Goal: Complete application form: Complete application form

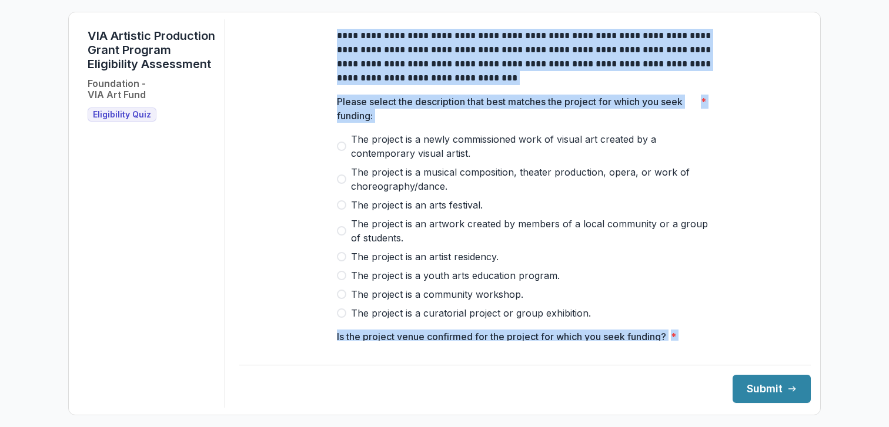
scroll to position [516, 0]
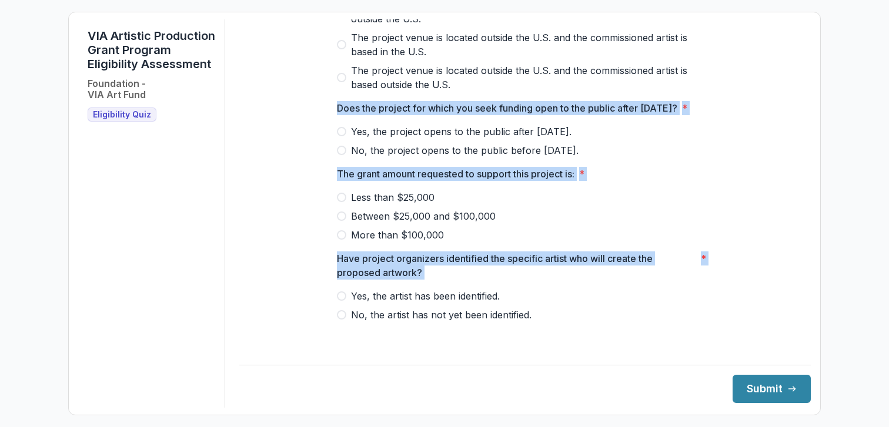
drag, startPoint x: 335, startPoint y: 46, endPoint x: 574, endPoint y: 362, distance: 395.7
click at [574, 362] on div "**********" at bounding box center [525, 213] width 572 height 389
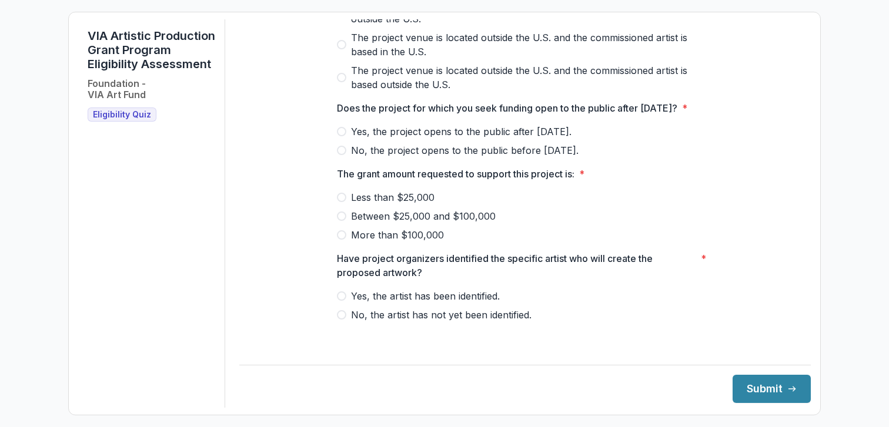
click at [537, 322] on label "No, the artist has not yet been identified." at bounding box center [525, 315] width 376 height 14
click at [520, 319] on span "No, the artist has not yet been identified." at bounding box center [441, 315] width 181 height 14
click at [507, 314] on div "Yes, the artist has been identified. No, the artist has not yet been identified." at bounding box center [525, 305] width 376 height 33
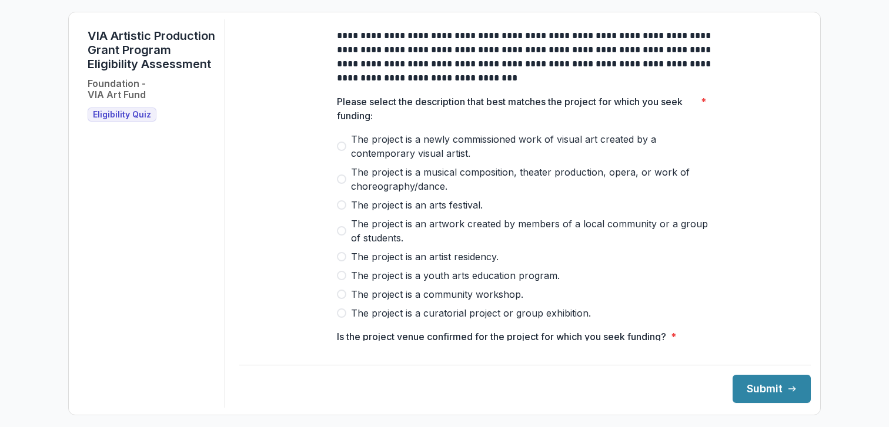
click at [363, 47] on p "**********" at bounding box center [525, 57] width 376 height 56
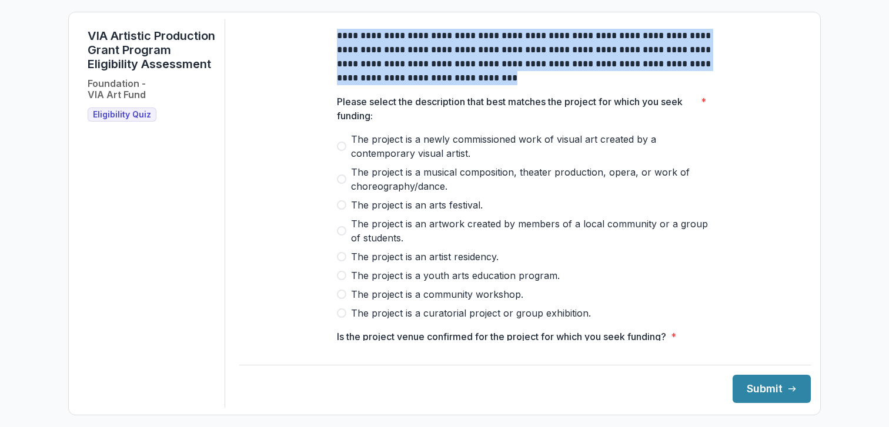
click at [363, 47] on p "**********" at bounding box center [525, 57] width 376 height 56
copy p "**********"
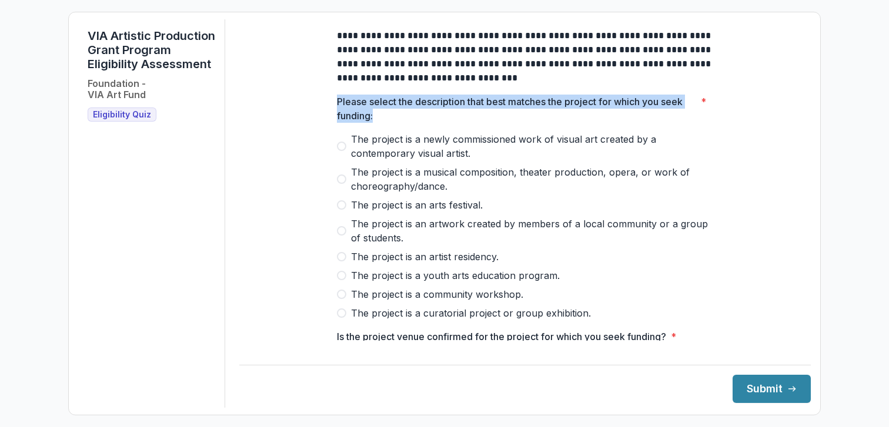
drag, startPoint x: 338, startPoint y: 111, endPoint x: 372, endPoint y: 126, distance: 37.9
click at [372, 123] on p "Please select the description that best matches the project for which you seek …" at bounding box center [516, 109] width 359 height 28
copy p "Please select the description that best matches the project for which you seek …"
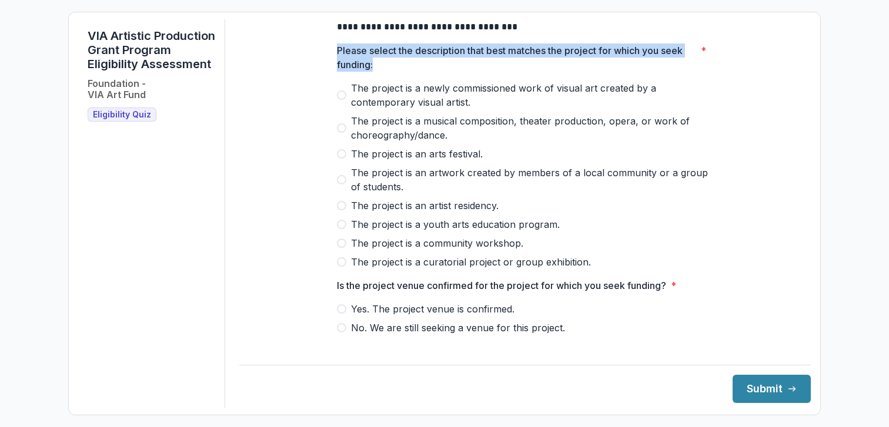
scroll to position [52, 0]
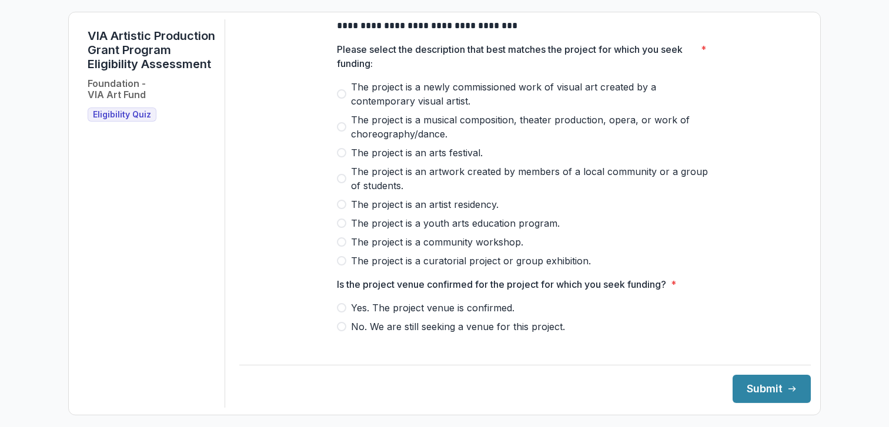
drag, startPoint x: 582, startPoint y: 274, endPoint x: 363, endPoint y: 126, distance: 264.2
click at [363, 126] on div "The project is a newly commissioned work of visual art created by a contemporar…" at bounding box center [525, 174] width 376 height 188
drag, startPoint x: 359, startPoint y: 96, endPoint x: 500, endPoint y: 107, distance: 142.2
click at [500, 107] on span "The project is a newly commissioned work of visual art created by a contemporar…" at bounding box center [532, 94] width 362 height 28
drag, startPoint x: 490, startPoint y: 112, endPoint x: 469, endPoint y: 112, distance: 21.2
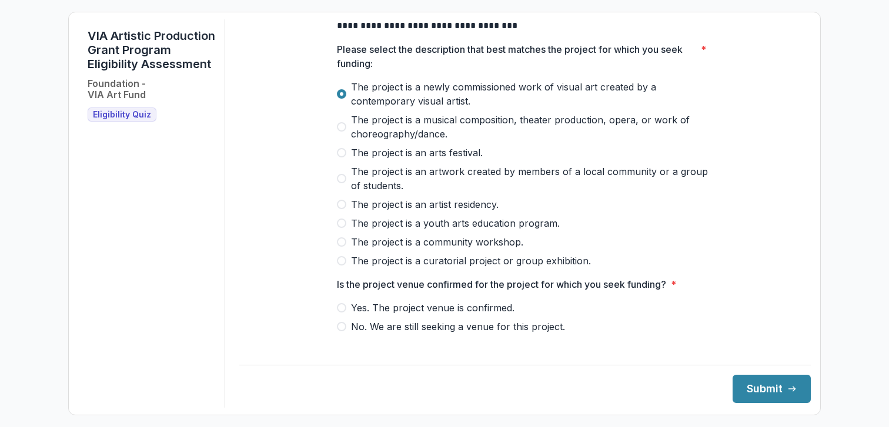
click at [469, 108] on span "The project is a newly commissioned work of visual art created by a contemporar…" at bounding box center [532, 94] width 362 height 28
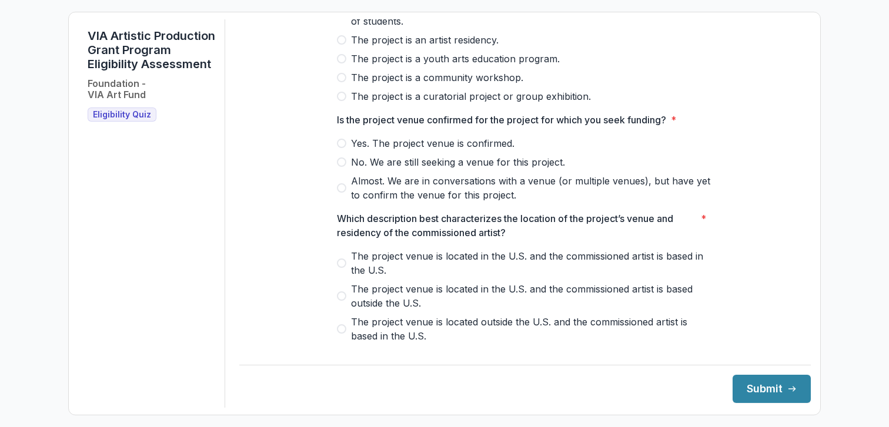
scroll to position [221, 0]
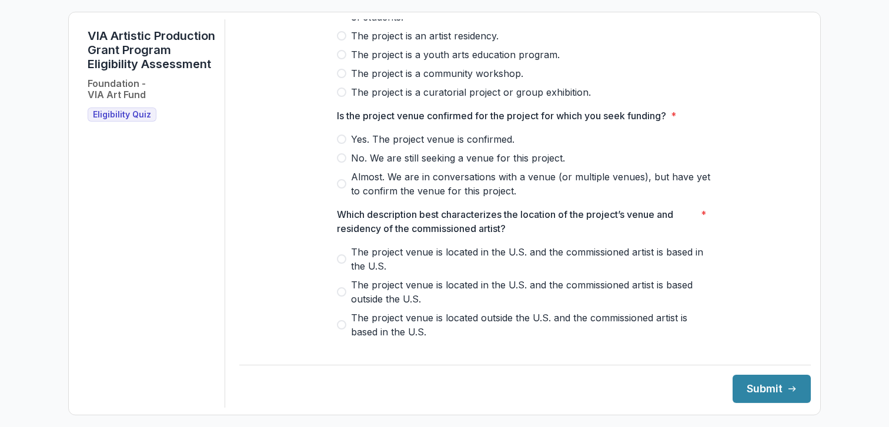
click at [408, 123] on p "Is the project venue confirmed for the project for which you seek funding?" at bounding box center [501, 116] width 329 height 14
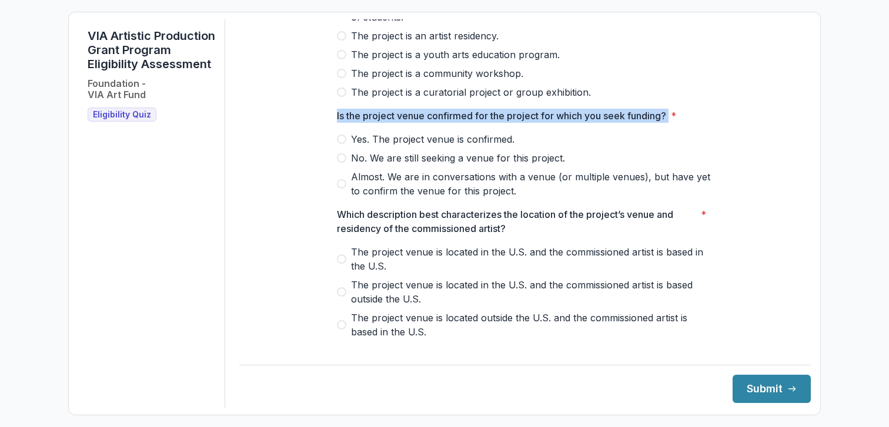
click at [408, 123] on p "Is the project venue confirmed for the project for which you seek funding?" at bounding box center [501, 116] width 329 height 14
copy p "Is the project venue confirmed for the project for which you seek funding?"
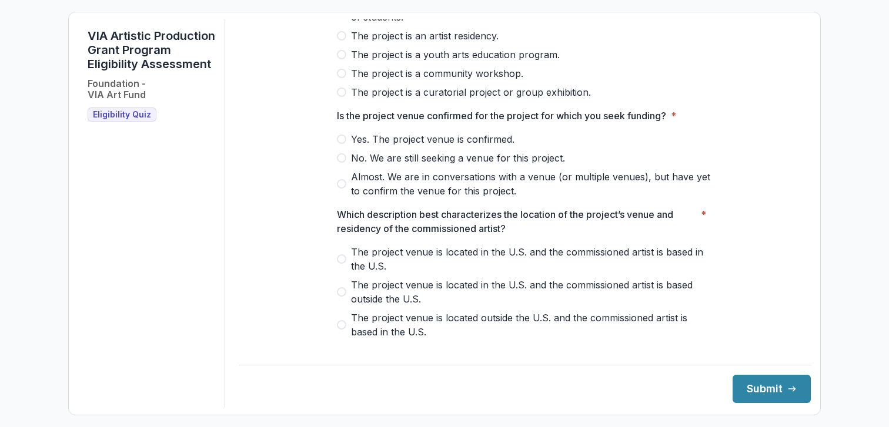
click at [407, 231] on p "Which description best characterizes the location of the project’s venue and re…" at bounding box center [516, 222] width 359 height 28
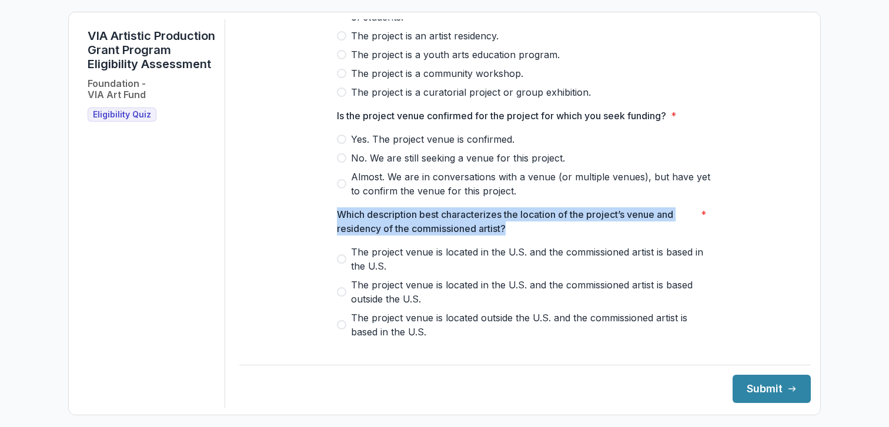
drag, startPoint x: 513, startPoint y: 236, endPoint x: 310, endPoint y: 219, distance: 204.2
click at [310, 219] on div "**********" at bounding box center [525, 209] width 572 height 823
copy p "Which description best characterizes the location of the project’s venue and re…"
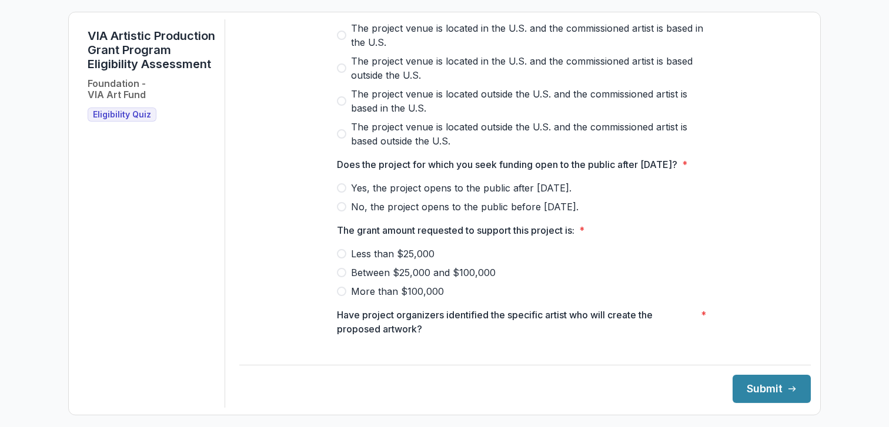
scroll to position [457, 0]
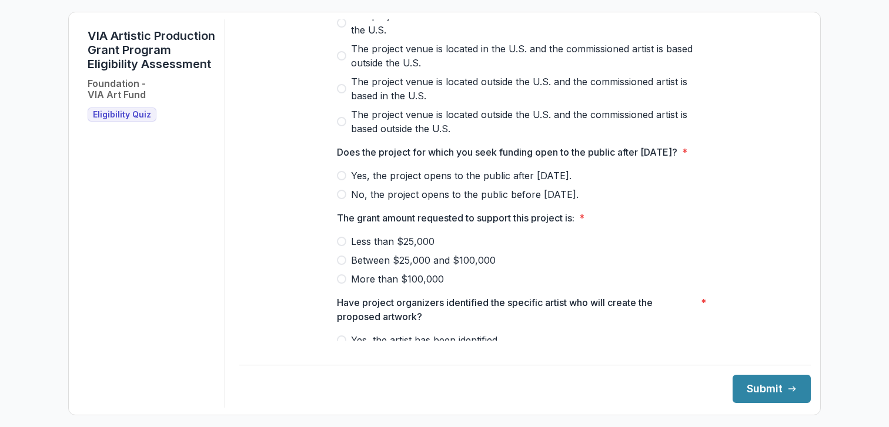
click at [405, 159] on p "Does the project for which you seek funding open to the public after [DATE]?" at bounding box center [507, 152] width 340 height 14
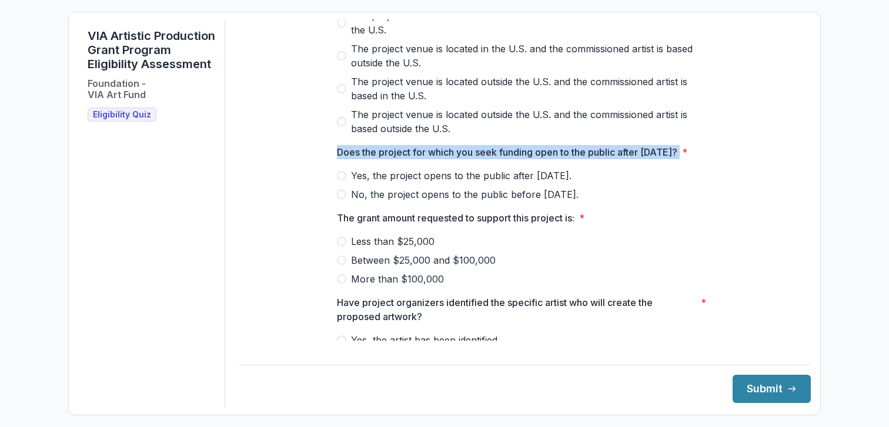
click at [405, 159] on p "Does the project for which you seek funding open to the public after [DATE]?" at bounding box center [507, 152] width 340 height 14
copy p "Does the project for which you seek funding open to the public after [DATE]?"
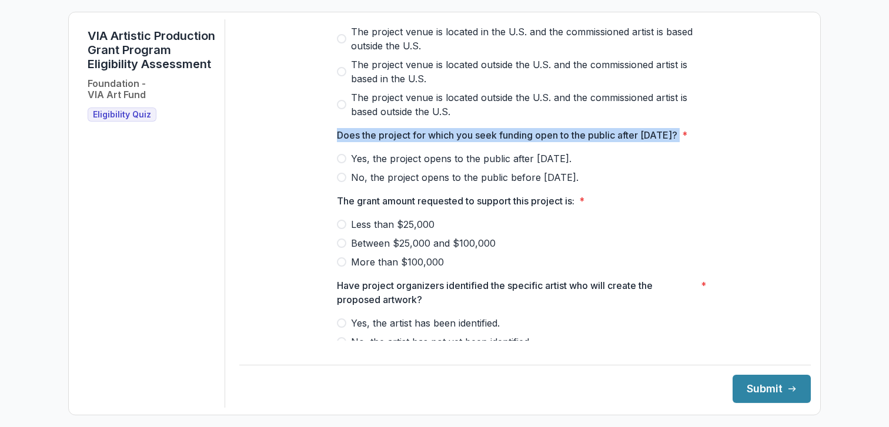
scroll to position [472, 0]
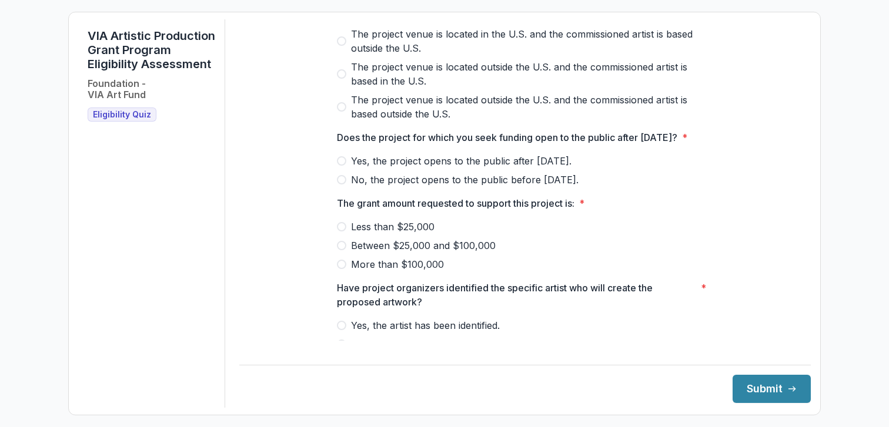
click at [486, 187] on div "Yes, the project opens to the public after May 1, 2026. No, the project opens t…" at bounding box center [525, 170] width 376 height 33
click at [488, 168] on span "Yes, the project opens to the public after [DATE]." at bounding box center [461, 161] width 221 height 14
click at [733, 375] on button "Submit" at bounding box center [772, 389] width 78 height 28
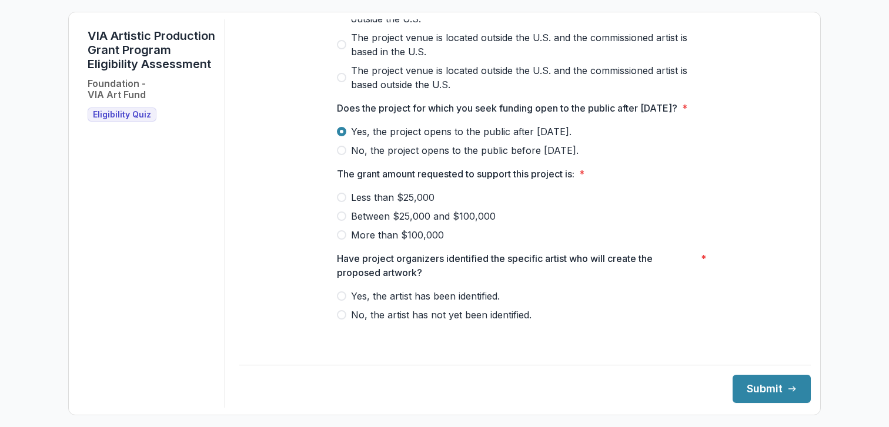
scroll to position [516, 0]
click at [375, 269] on p "Have project organizers identified the specific artist who will create the prop…" at bounding box center [516, 266] width 359 height 28
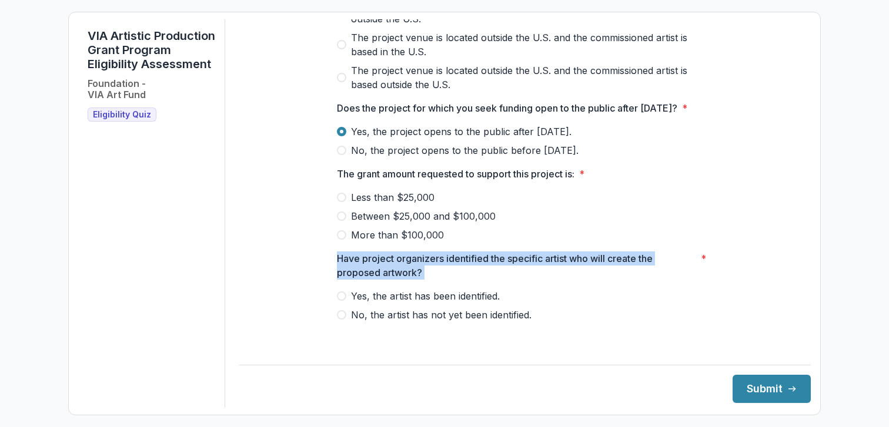
click at [375, 269] on p "Have project organizers identified the specific artist who will create the prop…" at bounding box center [516, 266] width 359 height 28
copy p "Have project organizers identified the specific artist who will create the prop…"
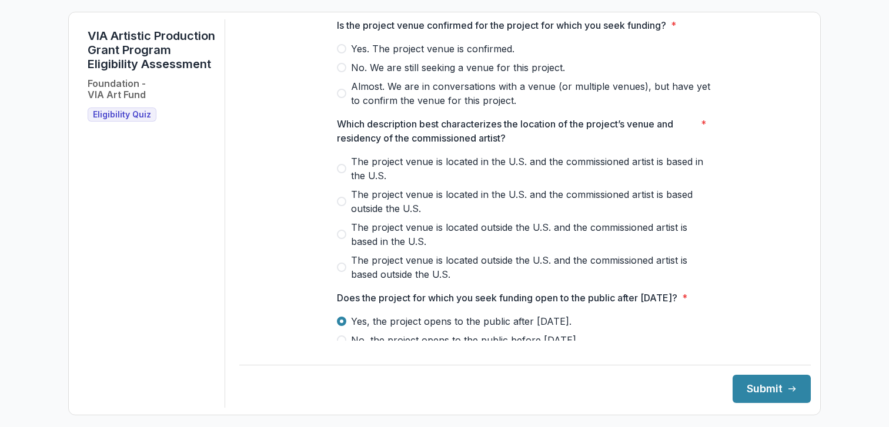
scroll to position [0, 0]
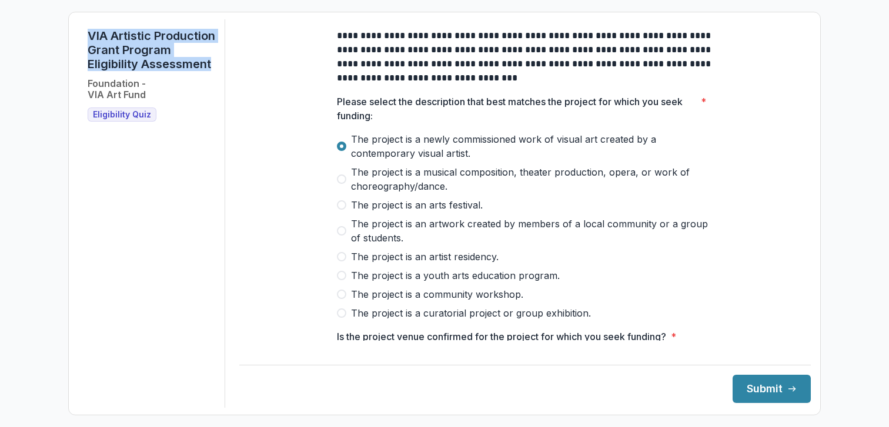
drag, startPoint x: 168, startPoint y: 75, endPoint x: 69, endPoint y: 34, distance: 107.8
click at [69, 34] on form "**********" at bounding box center [444, 214] width 753 height 404
copy h1 "VIA Artistic Production Grant Program Eligibility Assessment"
